Goal: Obtain resource: Download file/media

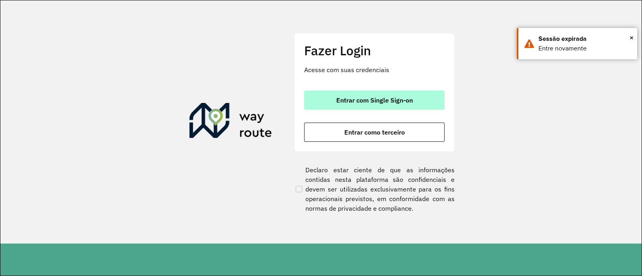
click at [364, 103] on span "Entrar com Single Sign-on" at bounding box center [374, 100] width 77 height 6
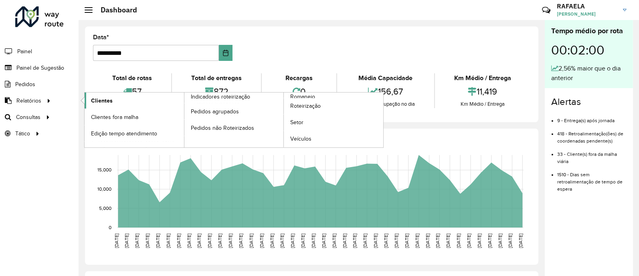
click at [101, 97] on span "Clientes" at bounding box center [102, 101] width 22 height 8
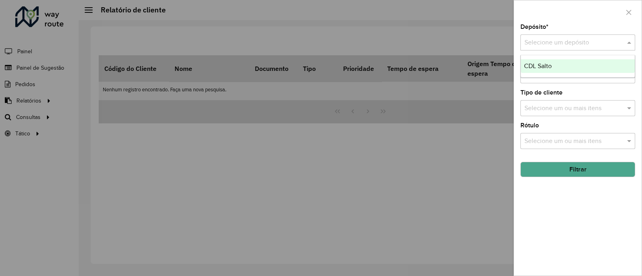
click at [537, 43] on input "text" at bounding box center [569, 43] width 91 height 10
click at [537, 61] on div "CDL Salto" at bounding box center [577, 66] width 114 height 14
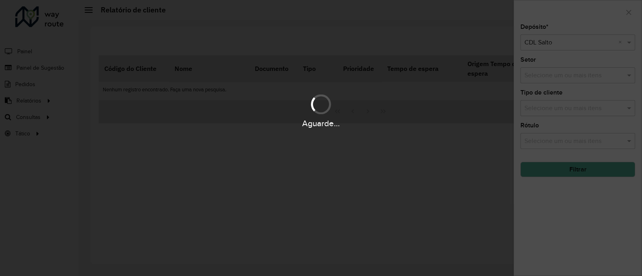
click at [537, 75] on div "Aguarde..." at bounding box center [321, 138] width 642 height 276
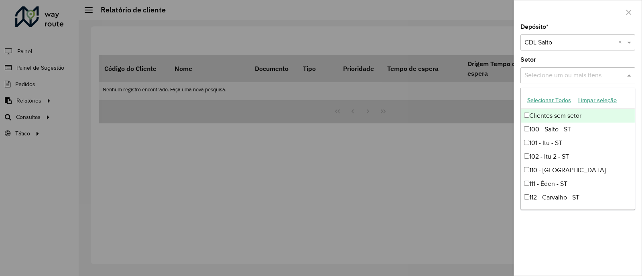
click at [537, 75] on input "text" at bounding box center [573, 76] width 103 height 10
click at [536, 101] on button "Selecionar Todos" at bounding box center [548, 100] width 51 height 12
click at [581, 244] on div "Depósito * Selecione um depósito × CDL Salto × Setor Selecione um ou mais itens…" at bounding box center [578, 150] width 128 height 252
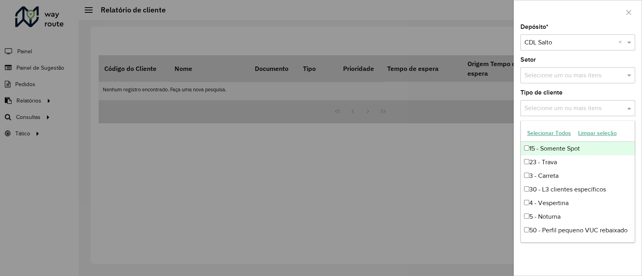
click at [549, 114] on div "Selecione um ou mais itens" at bounding box center [577, 108] width 115 height 16
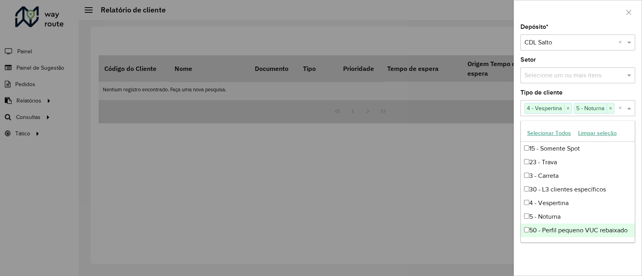
click at [533, 253] on div "Depósito * Selecione um depósito × CDL Salto × Setor Selecione um ou mais itens…" at bounding box center [578, 150] width 128 height 252
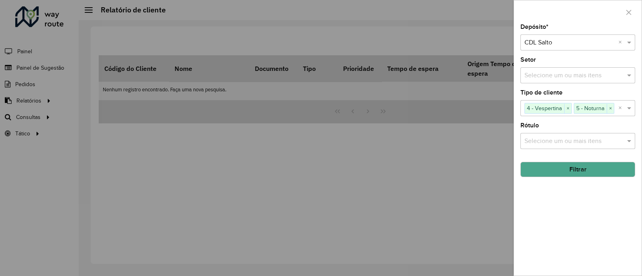
click at [569, 170] on button "Filtrar" at bounding box center [577, 169] width 115 height 15
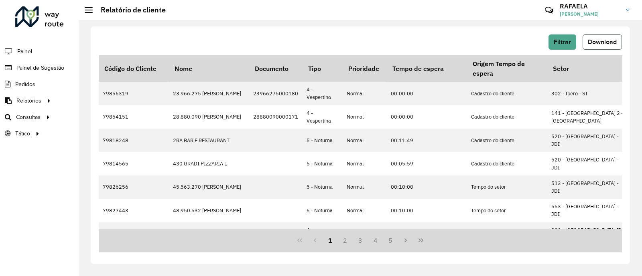
click at [601, 36] on button "Download" at bounding box center [601, 41] width 39 height 15
